Goal: Information Seeking & Learning: Understand process/instructions

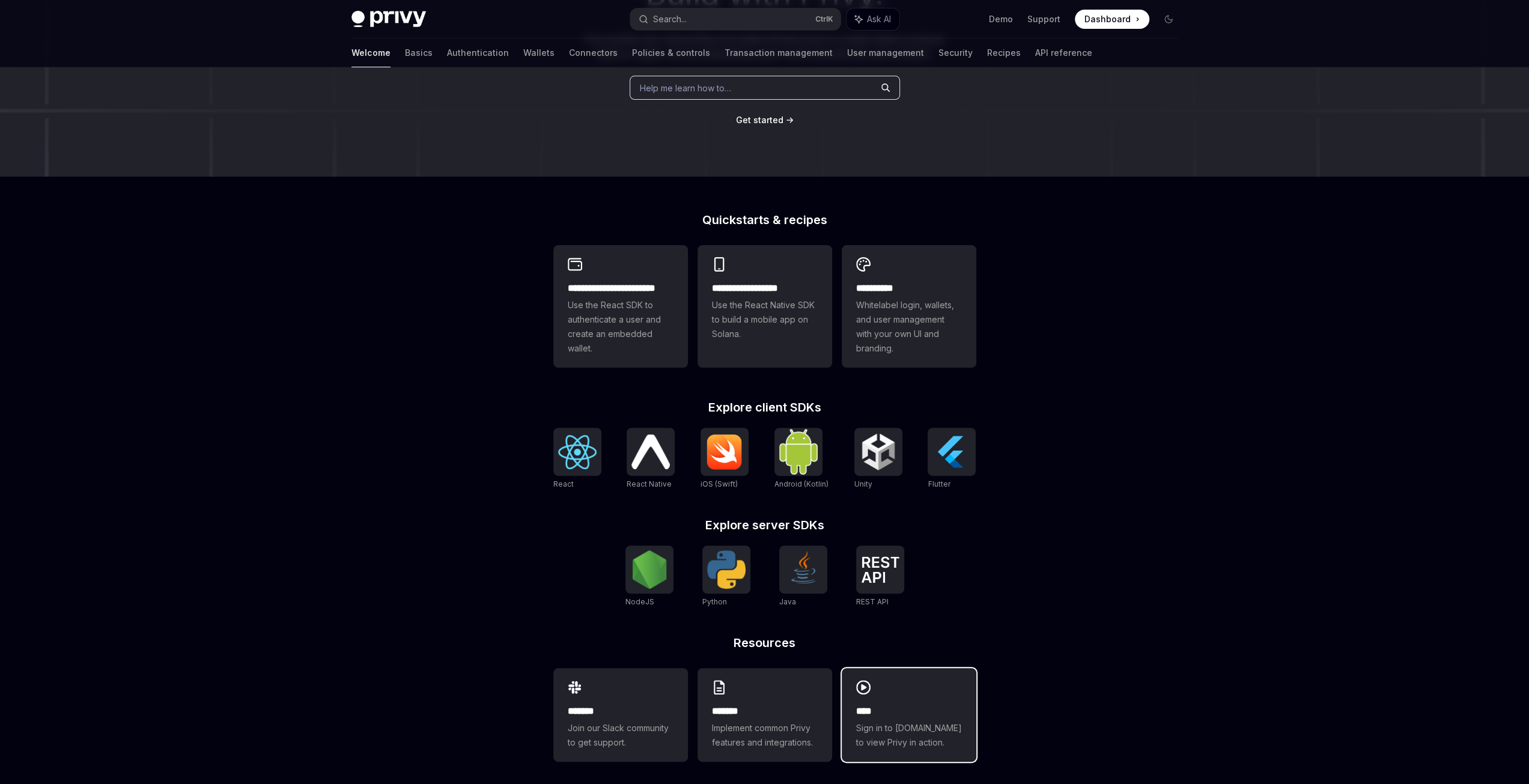
scroll to position [171, 0]
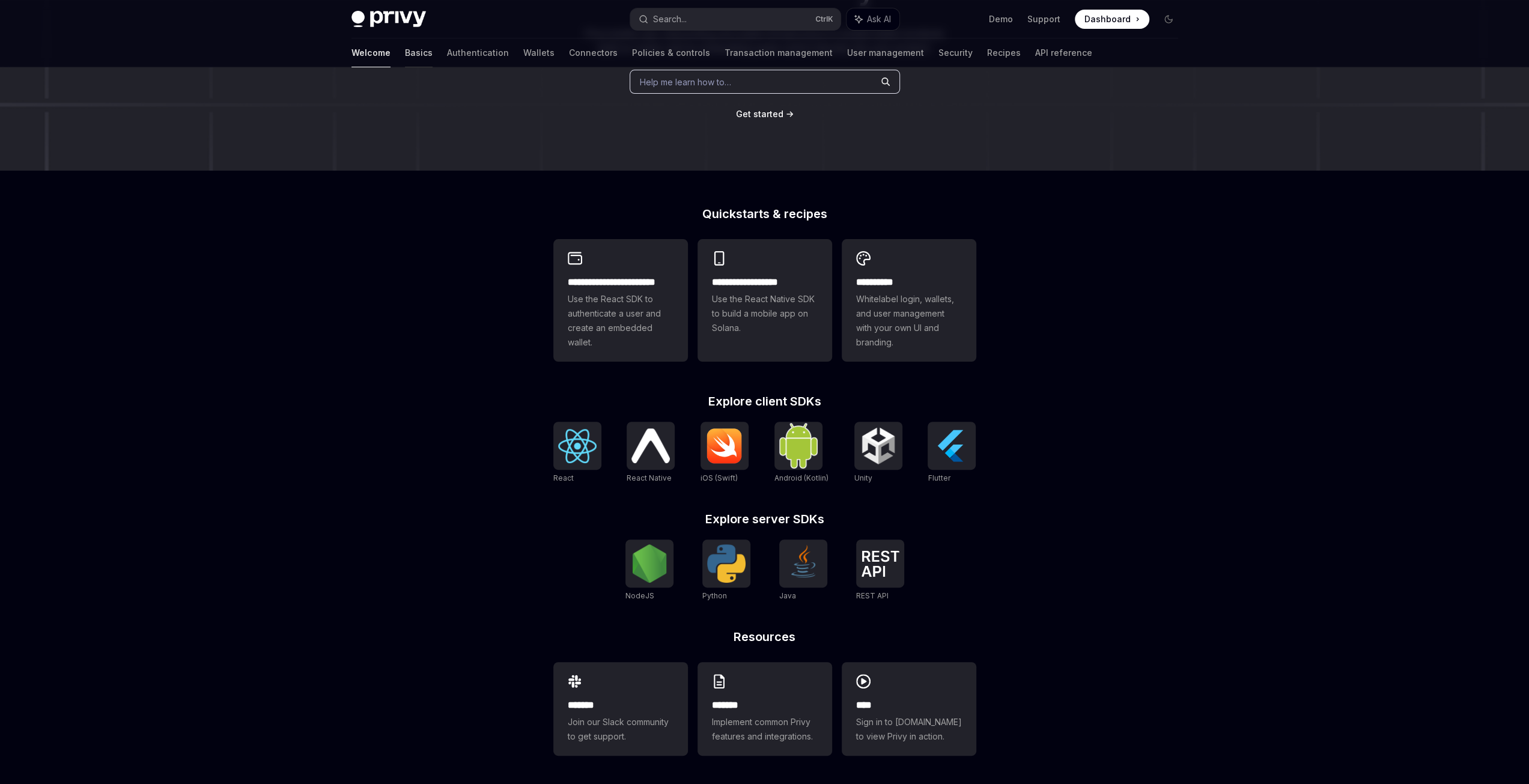
click at [405, 59] on link "Basics" at bounding box center [419, 53] width 27 height 29
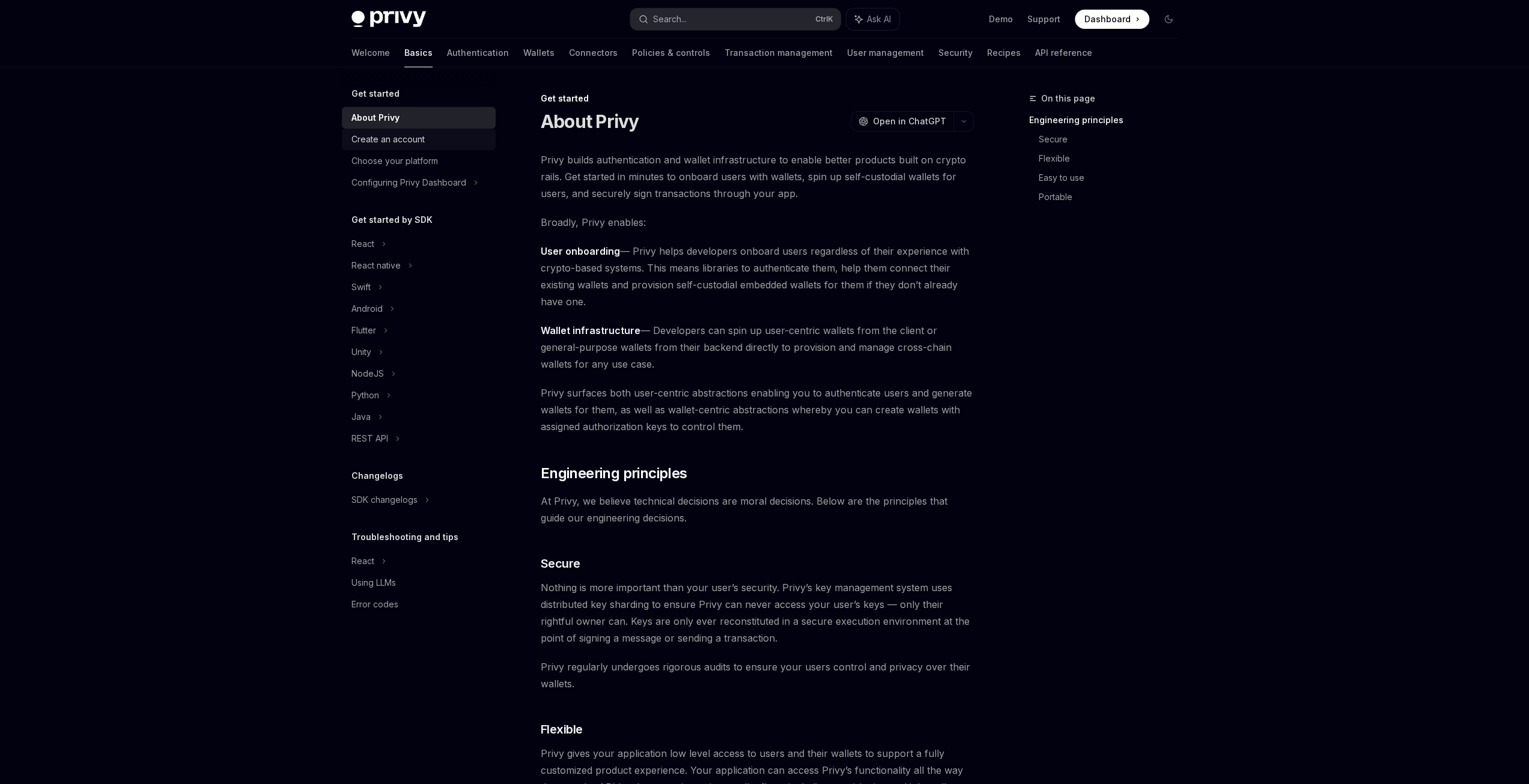
click at [411, 146] on div "Create an account" at bounding box center [388, 140] width 73 height 14
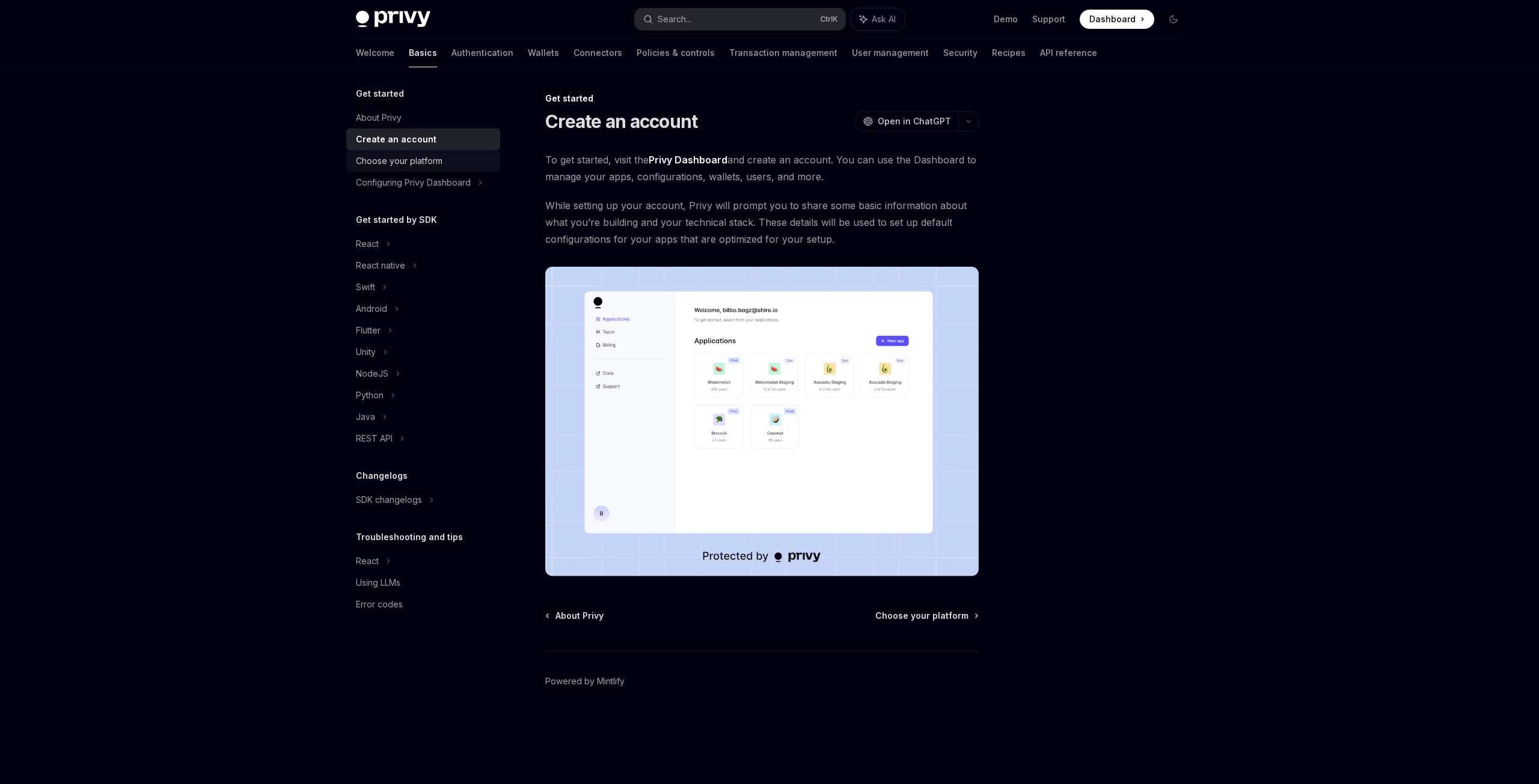
click at [422, 161] on div "Choose your platform" at bounding box center [399, 161] width 87 height 14
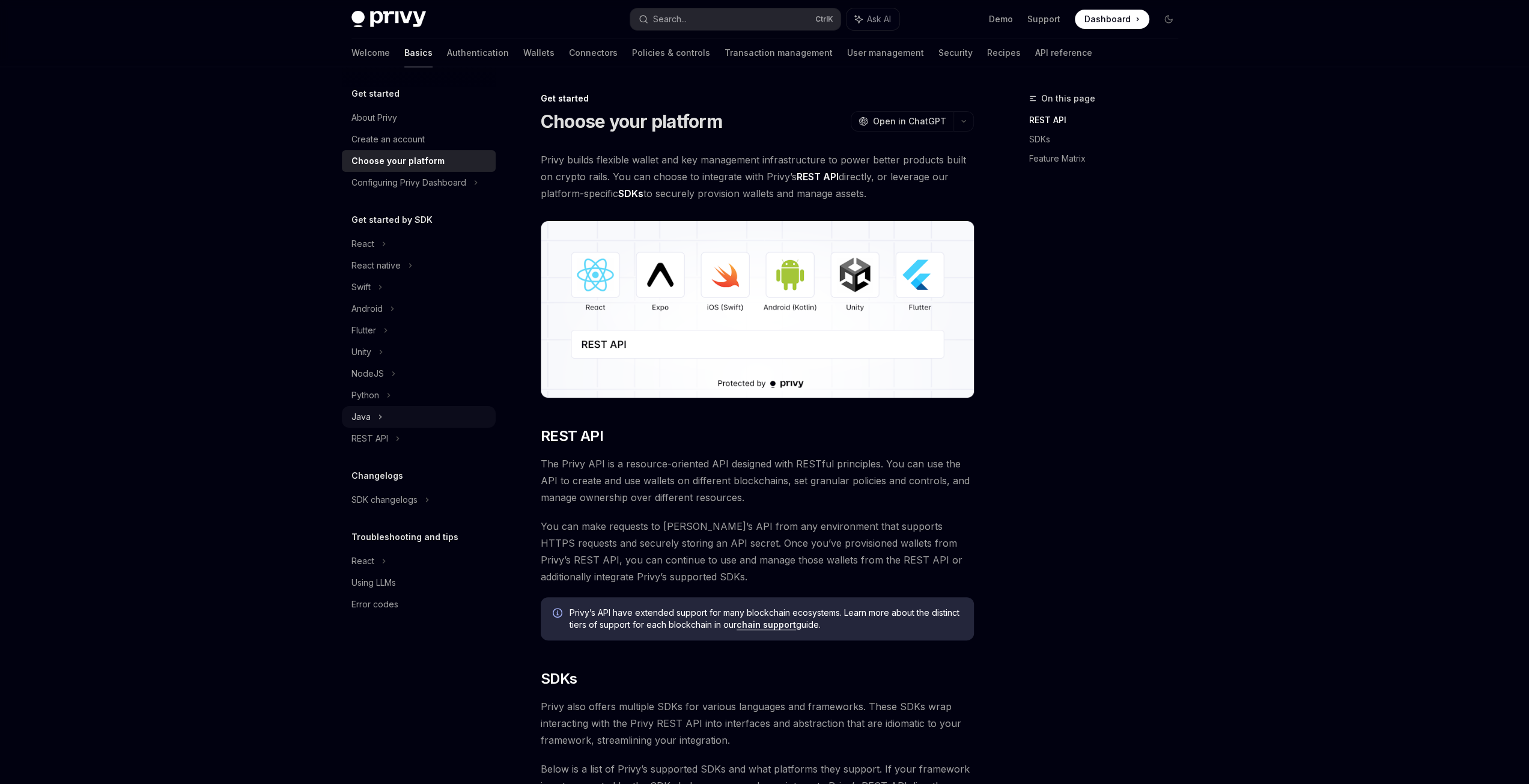
click at [378, 420] on icon at bounding box center [380, 417] width 5 height 14
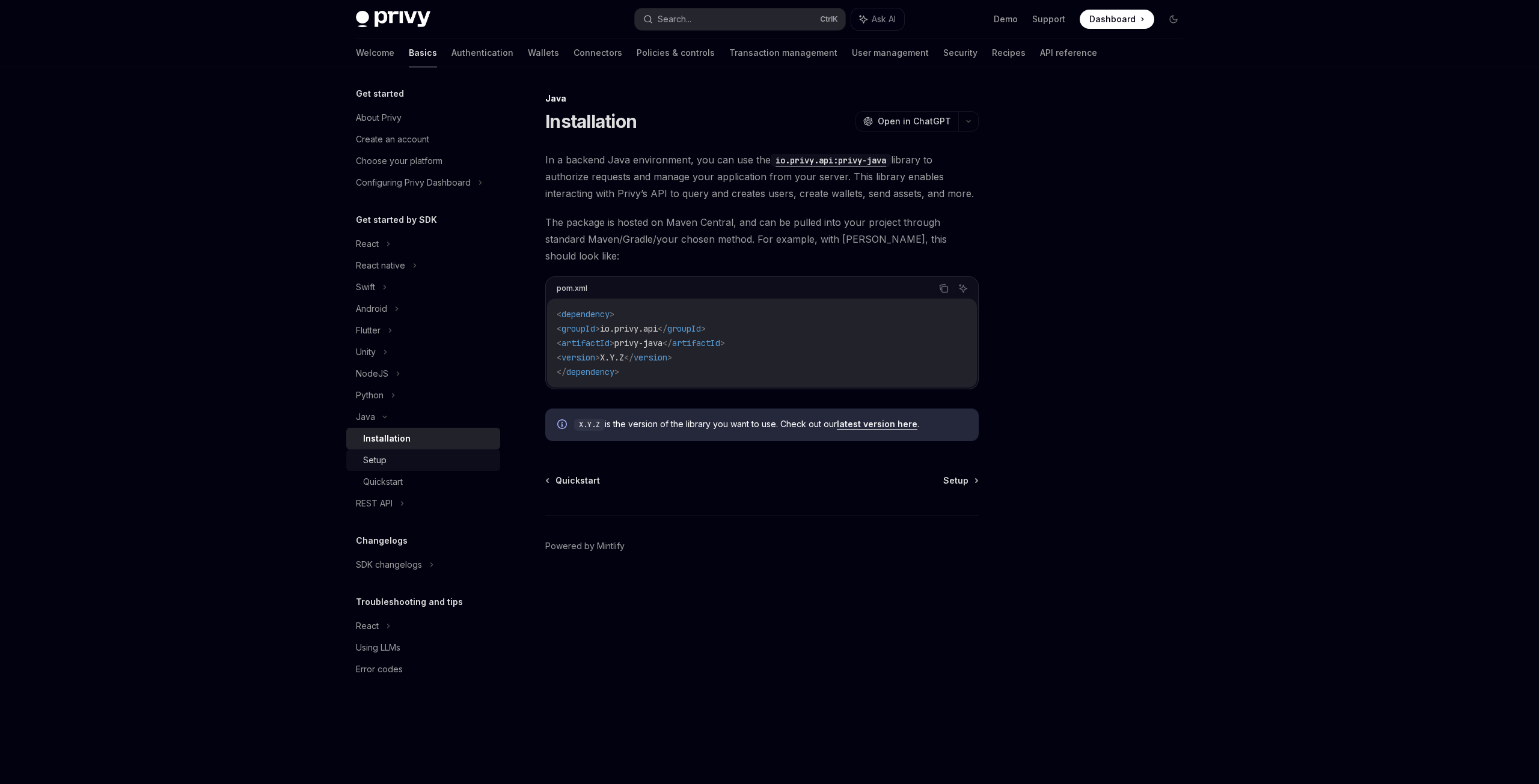
click at [404, 461] on div "Setup" at bounding box center [428, 460] width 130 height 14
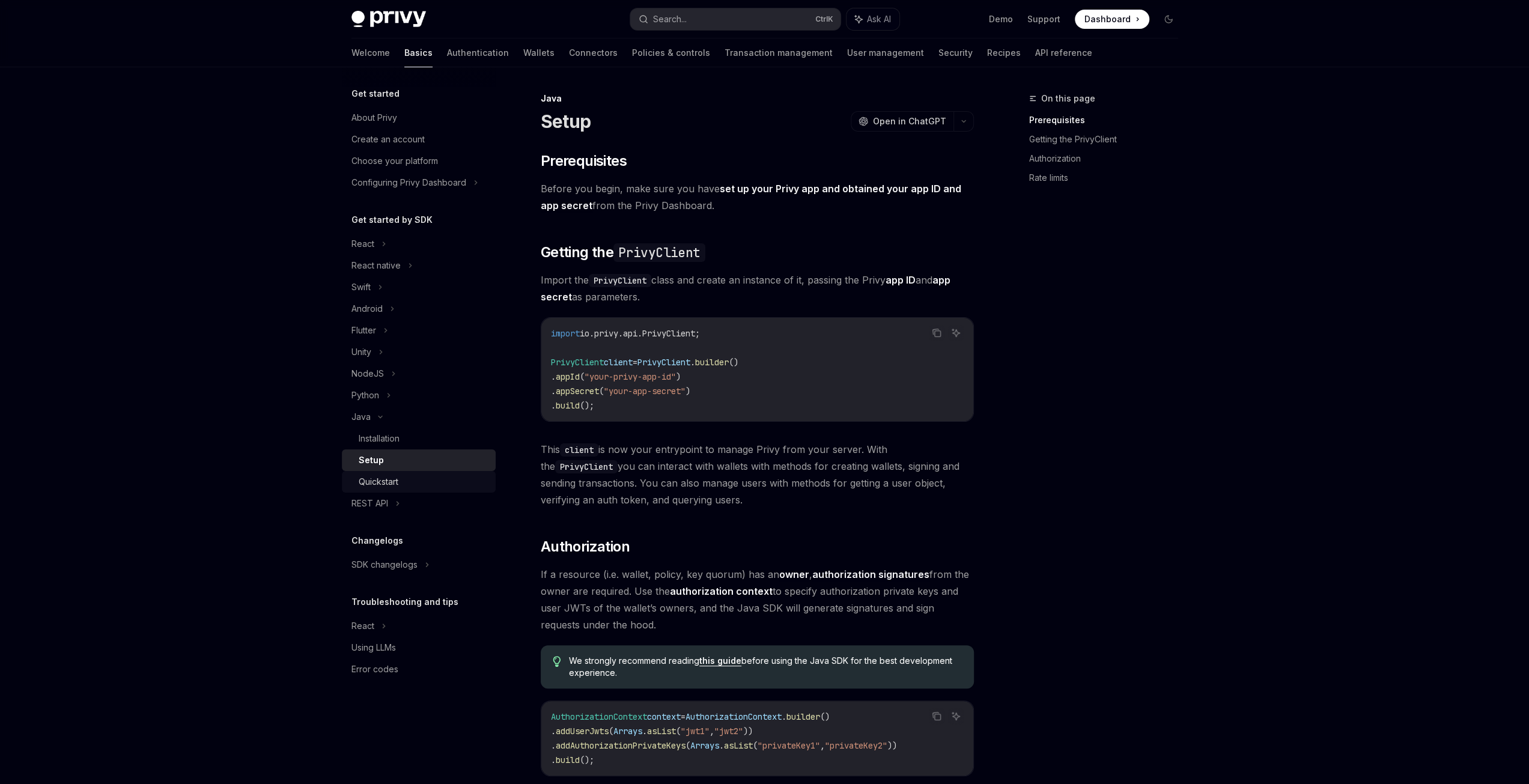
click at [399, 479] on div "Quickstart" at bounding box center [378, 482] width 40 height 14
type textarea "*"
